Goal: Find contact information: Find contact information

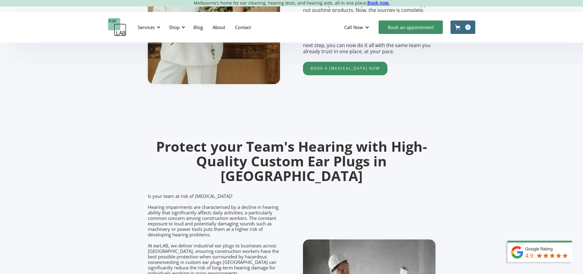
scroll to position [1625, 0]
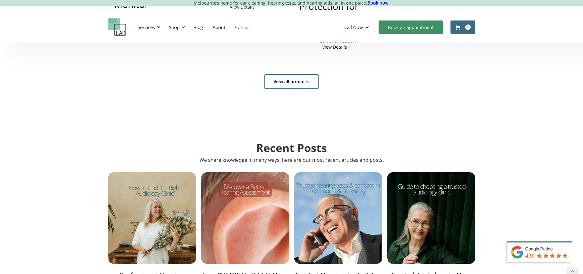
click at [241, 27] on link "Contact" at bounding box center [243, 27] width 26 height 18
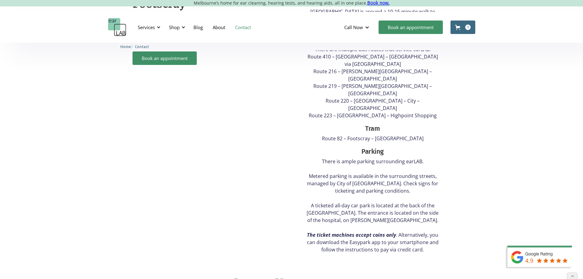
scroll to position [337, 0]
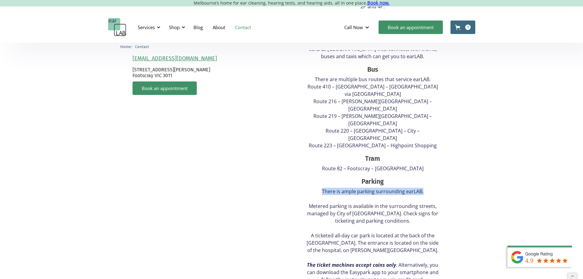
drag, startPoint x: 315, startPoint y: 153, endPoint x: 434, endPoint y: 153, distance: 118.8
click at [434, 188] on p "There is ample parking surrounding earLAB. ‍ Metered parking is available in th…" at bounding box center [373, 236] width 137 height 96
copy p "There is ample parking surrounding earLAB."
drag, startPoint x: 435, startPoint y: 213, endPoint x: 350, endPoint y: 188, distance: 88.9
click at [435, 213] on p "There is ample parking surrounding earLAB. ‍ Metered parking is available in th…" at bounding box center [373, 236] width 137 height 96
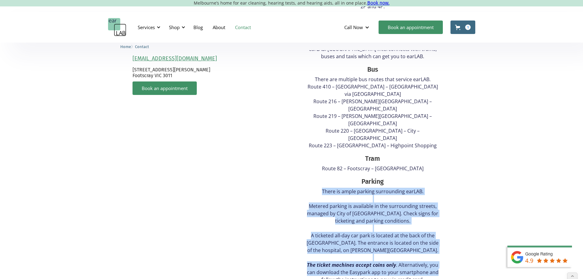
drag, startPoint x: 319, startPoint y: 153, endPoint x: 451, endPoint y: 236, distance: 156.8
click at [451, 236] on div "[GEOGRAPHIC_DATA] [PHONE_NUMBER] [EMAIL_ADDRESS][DOMAIN_NAME] [STREET_ADDRESS] …" at bounding box center [291, 84] width 331 height 420
drag, startPoint x: 446, startPoint y: 238, endPoint x: 443, endPoint y: 235, distance: 4.1
click at [446, 238] on div "Train [GEOGRAPHIC_DATA] is around a 10-15 minute walk to earLAB. [GEOGRAPHIC_DA…" at bounding box center [373, 154] width 156 height 267
click at [315, 188] on p "There is ample parking surrounding earLAB. ‍ Metered parking is available in th…" at bounding box center [373, 236] width 137 height 96
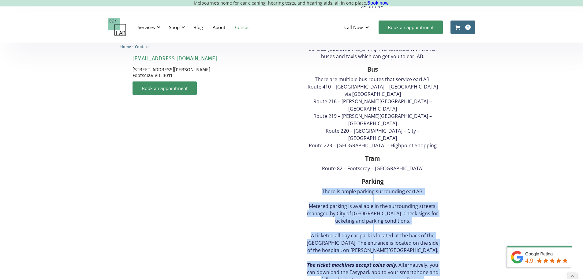
drag, startPoint x: 320, startPoint y: 152, endPoint x: 434, endPoint y: 240, distance: 143.9
click at [434, 240] on p "There is ample parking surrounding earLAB. ‍ Metered parking is available in th…" at bounding box center [373, 236] width 137 height 96
copy p "There is ample parking surrounding earLAB. ‍ Metered parking is available in th…"
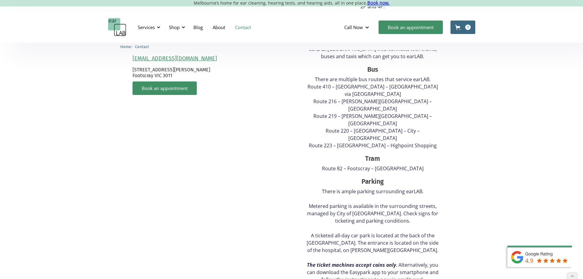
click at [491, 124] on div "[GEOGRAPHIC_DATA] [PHONE_NUMBER] [EMAIL_ADDRESS][DOMAIN_NAME] [STREET_ADDRESS] …" at bounding box center [291, 87] width 583 height 427
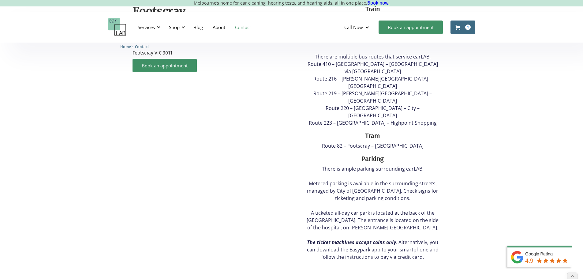
scroll to position [367, 0]
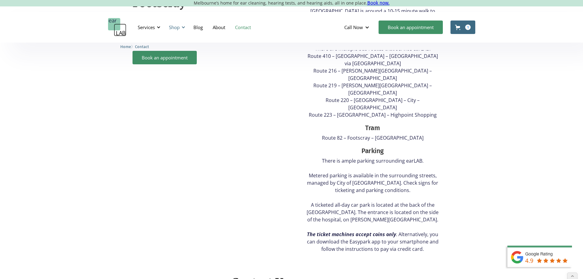
click at [176, 26] on div "Shop" at bounding box center [174, 27] width 11 height 6
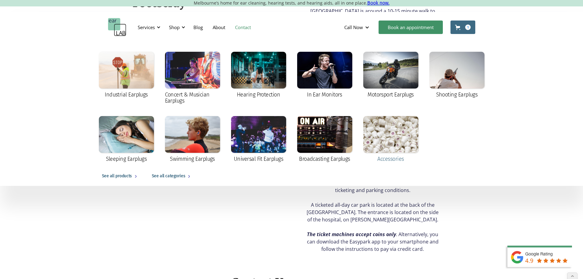
click at [396, 128] on div at bounding box center [390, 134] width 55 height 37
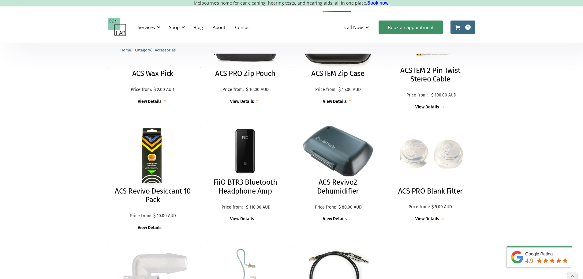
scroll to position [459, 0]
